Goal: Task Accomplishment & Management: Use online tool/utility

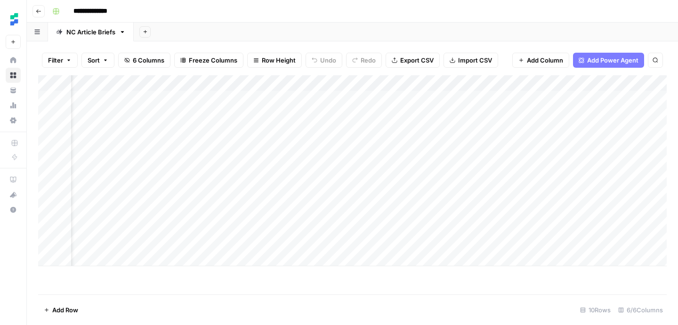
scroll to position [0, 35]
click at [38, 13] on icon "button" at bounding box center [38, 11] width 5 height 4
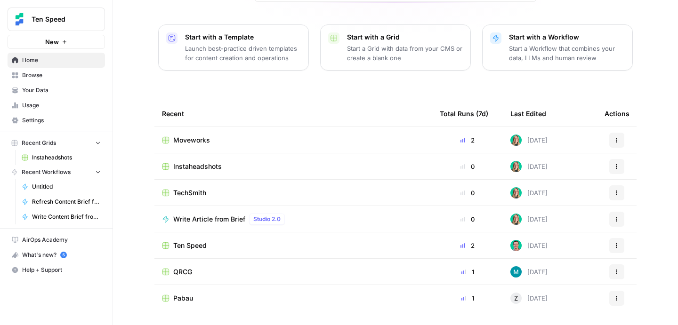
scroll to position [108, 0]
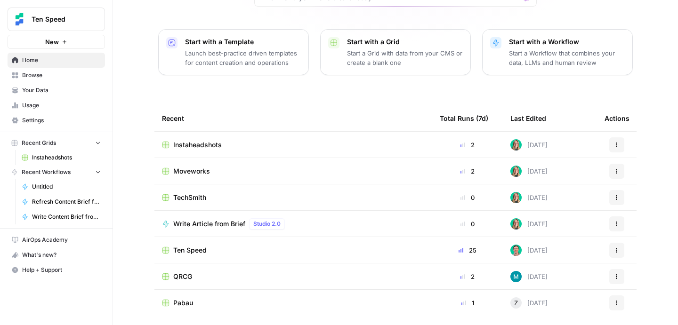
scroll to position [108, 0]
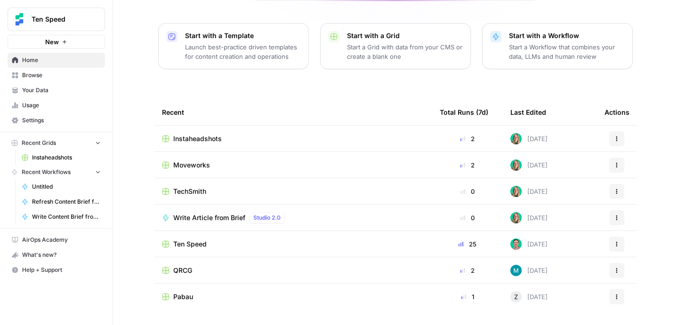
click at [38, 78] on span "Browse" at bounding box center [61, 75] width 79 height 8
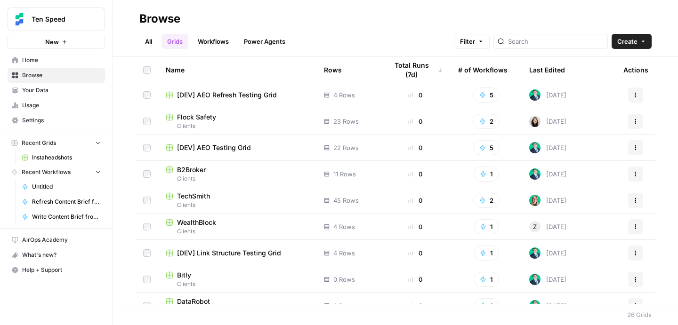
scroll to position [132, 0]
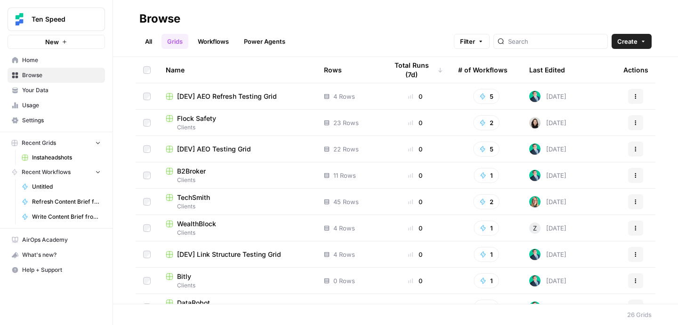
click at [194, 115] on span "Flock Safety" at bounding box center [196, 118] width 39 height 9
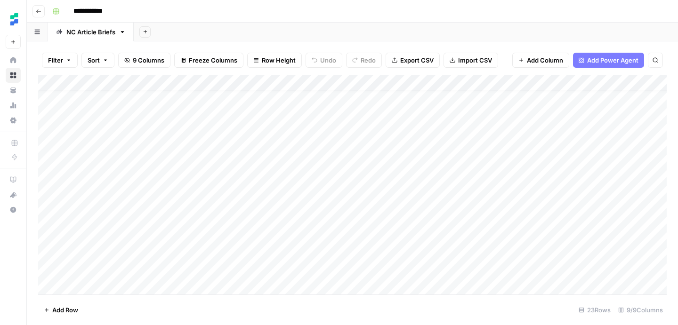
scroll to position [180, 0]
click at [290, 127] on div "Add Column" at bounding box center [352, 184] width 628 height 219
click at [479, 178] on div "Add Column" at bounding box center [352, 184] width 628 height 219
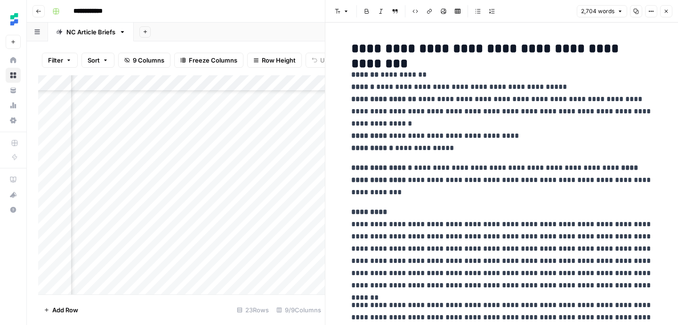
click at [633, 11] on button "Copy" at bounding box center [636, 11] width 12 height 12
click at [665, 10] on icon "button" at bounding box center [666, 11] width 3 height 3
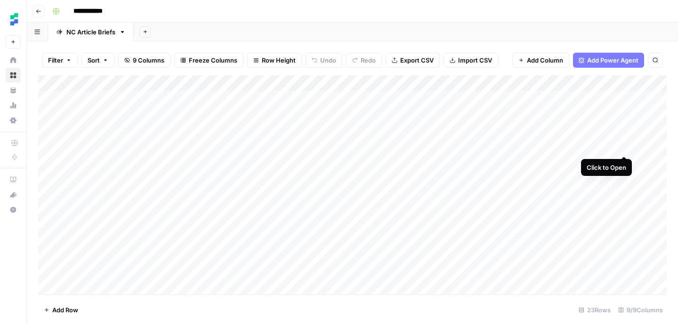
click at [621, 147] on div "Add Column" at bounding box center [352, 184] width 628 height 219
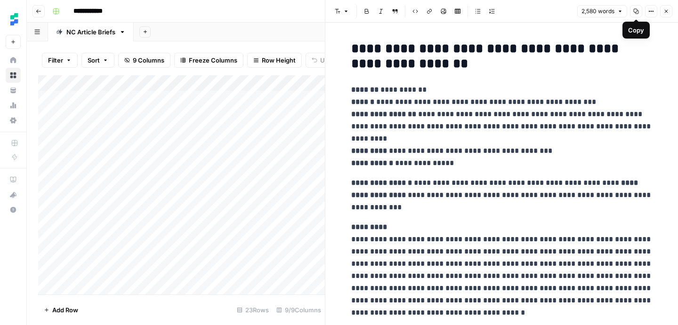
click at [636, 11] on icon "button" at bounding box center [636, 11] width 6 height 6
